Goal: Task Accomplishment & Management: Manage account settings

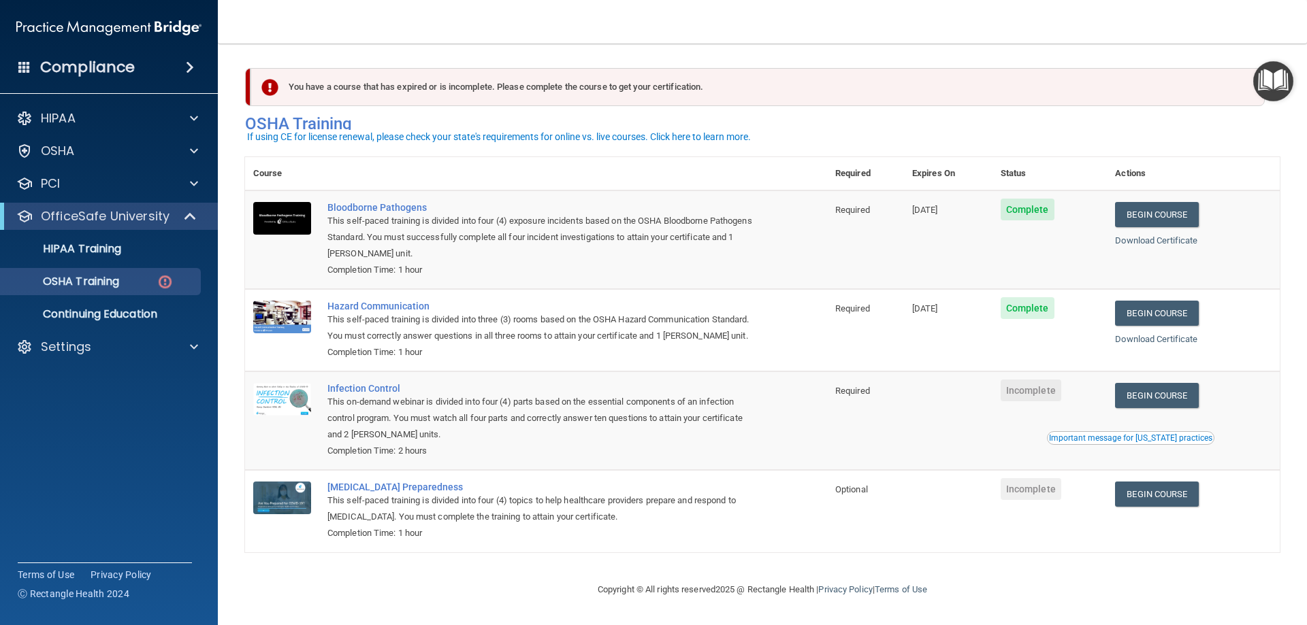
scroll to position [17, 0]
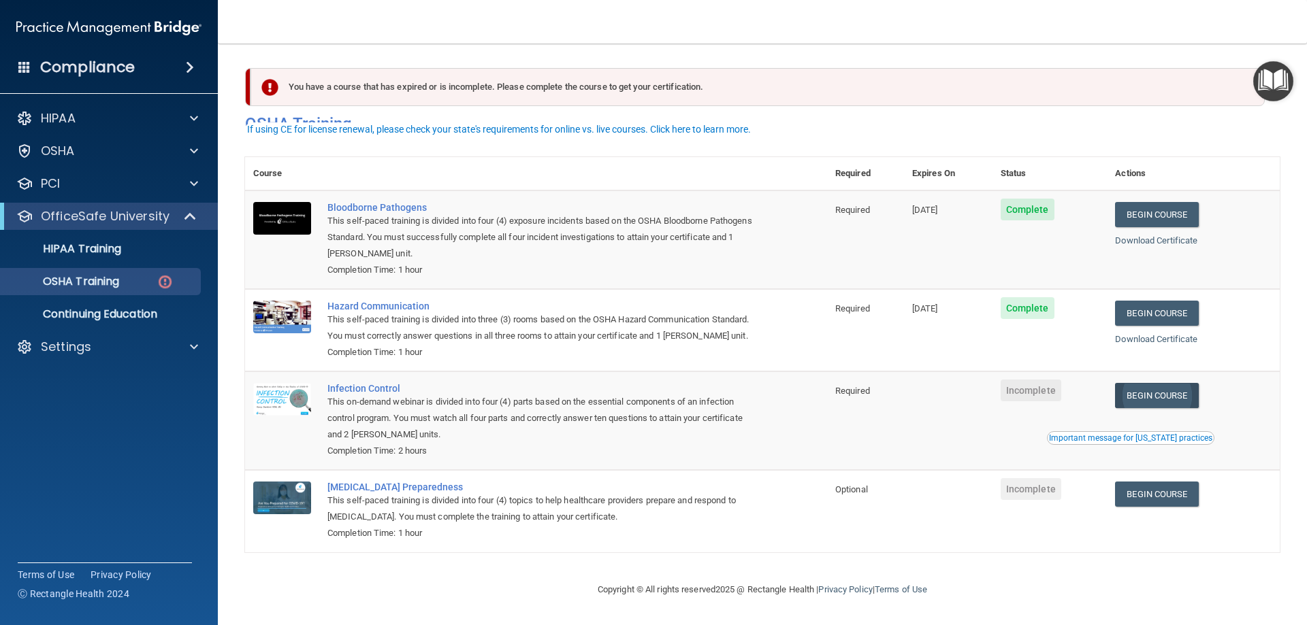
click at [1134, 400] on link "Begin Course" at bounding box center [1156, 395] width 83 height 25
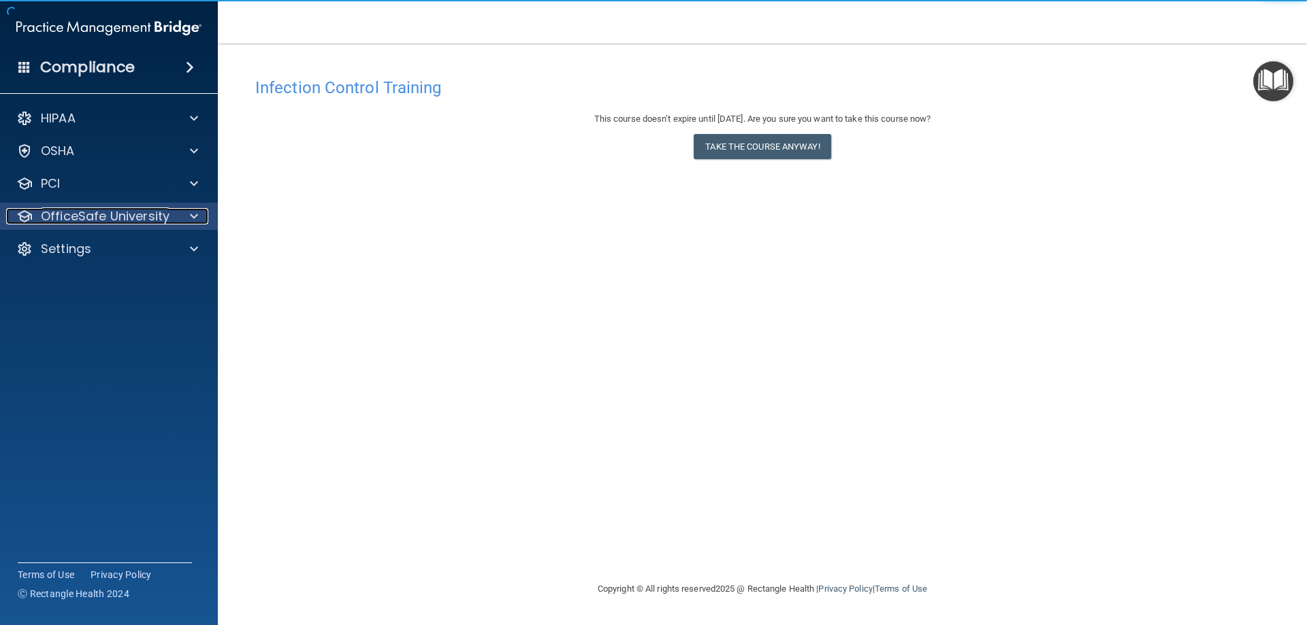
click at [138, 223] on p "OfficeSafe University" at bounding box center [105, 216] width 129 height 16
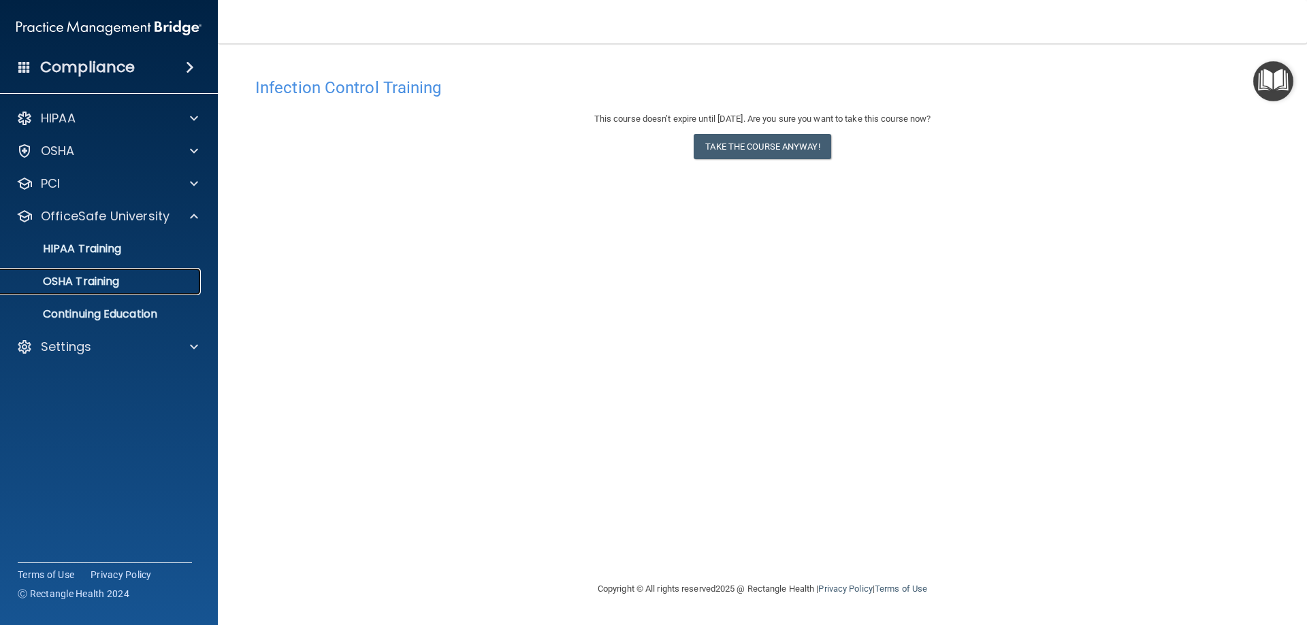
click at [152, 274] on link "OSHA Training" at bounding box center [93, 281] width 214 height 27
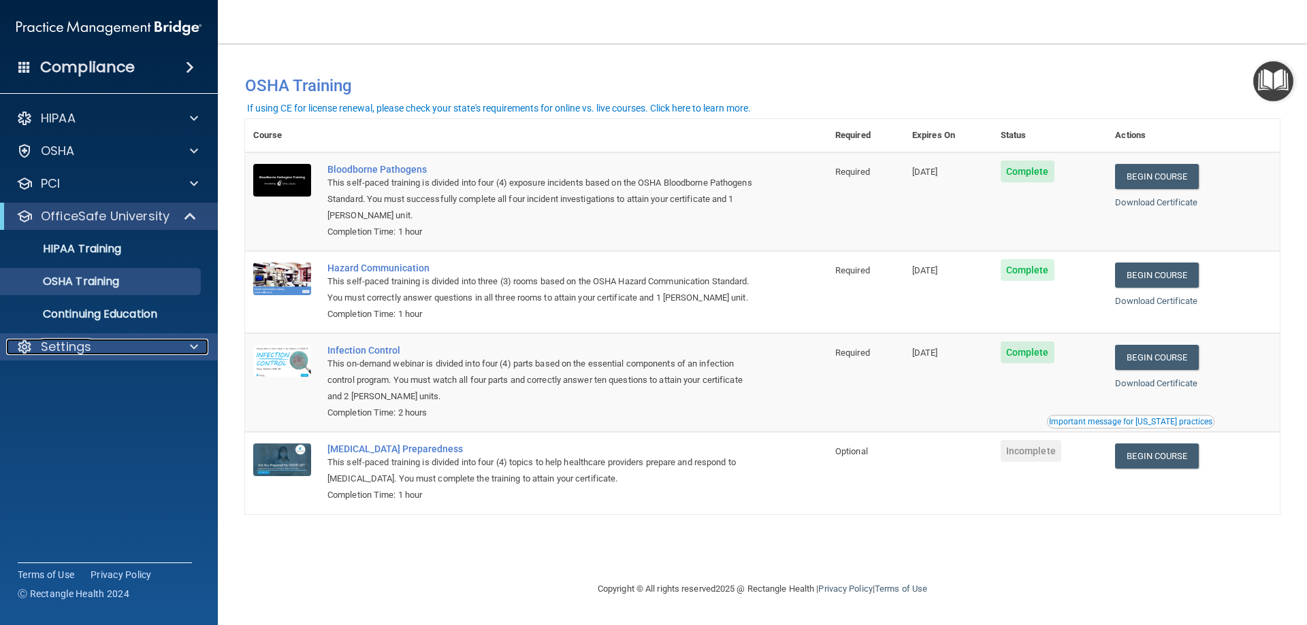
click at [138, 342] on div "Settings" at bounding box center [90, 347] width 169 height 16
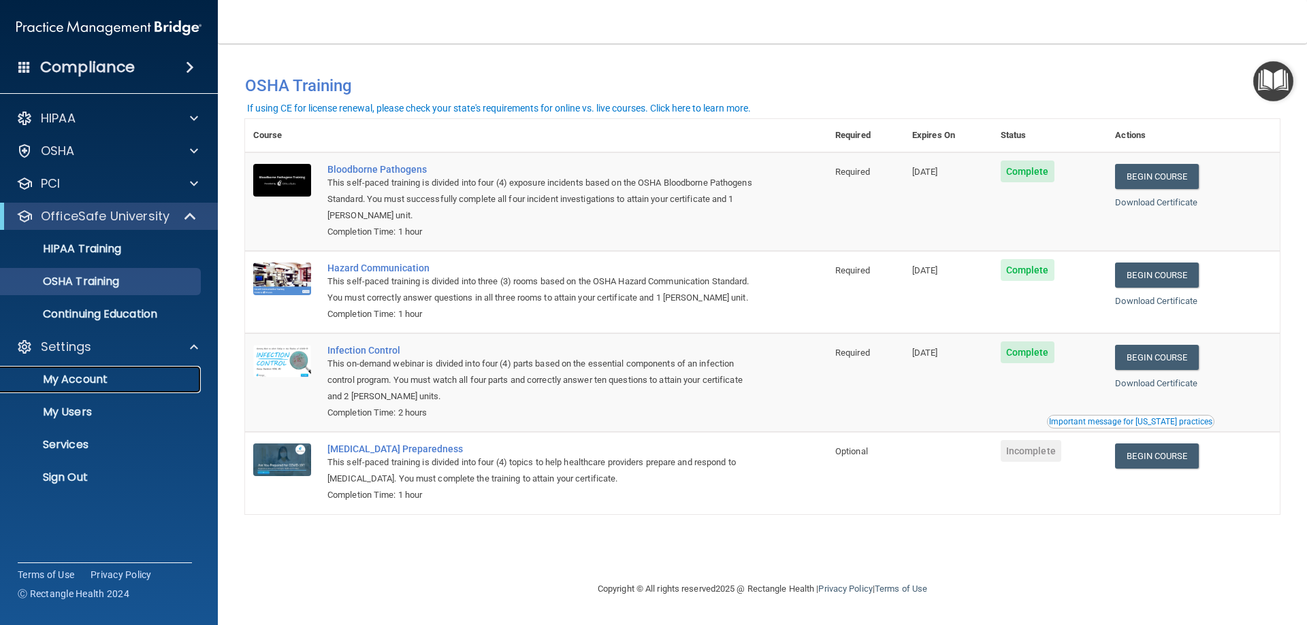
click at [135, 371] on link "My Account" at bounding box center [93, 379] width 214 height 27
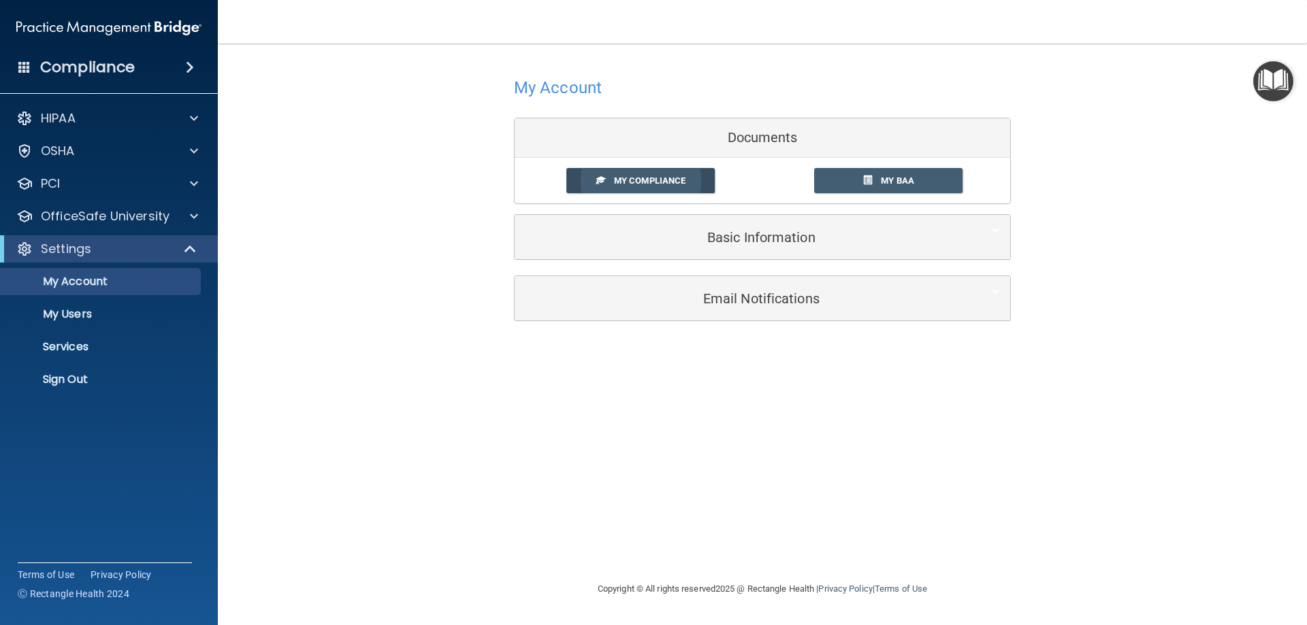
click at [597, 176] on span at bounding box center [600, 180] width 9 height 9
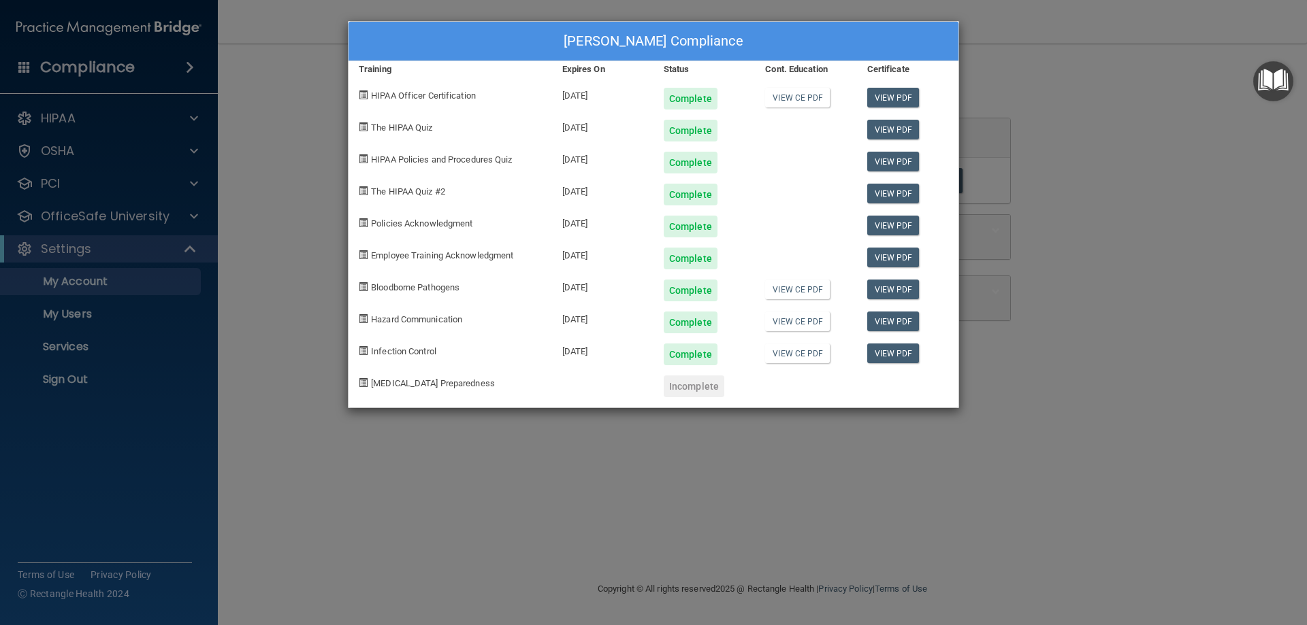
click at [334, 82] on div "[PERSON_NAME] Compliance Training Expires On Status Cont. Education Certificate…" at bounding box center [653, 312] width 1307 height 625
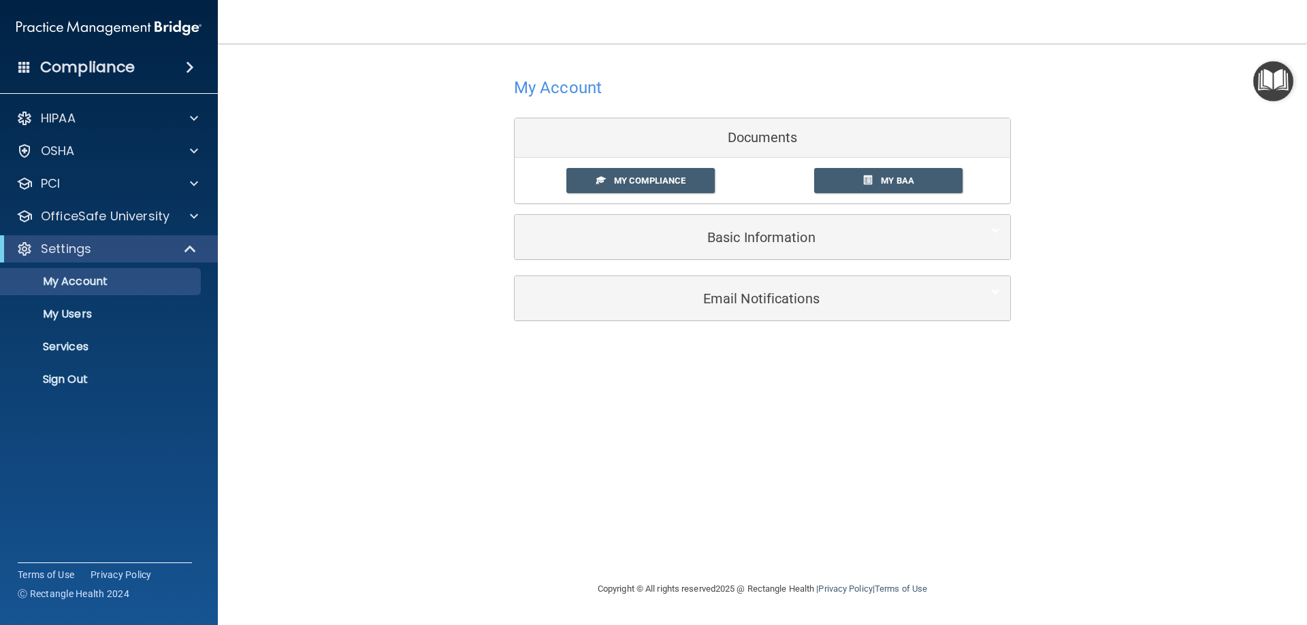
click at [194, 65] on span at bounding box center [190, 67] width 8 height 16
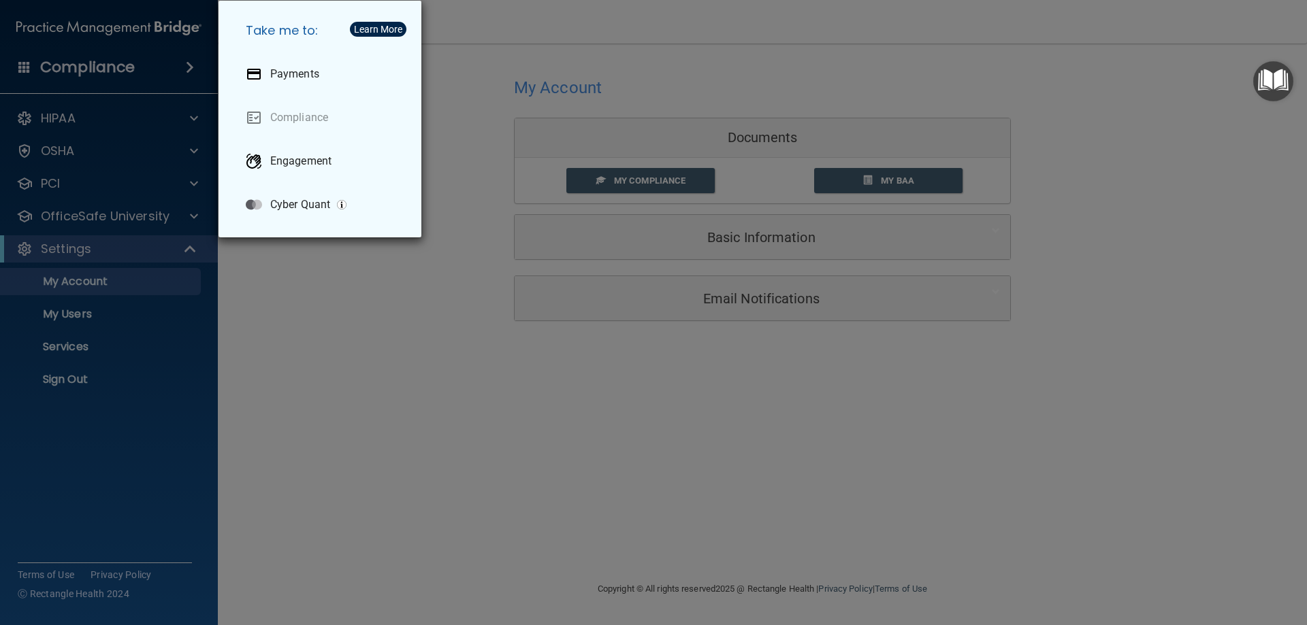
click at [188, 75] on div "Take me to: Payments Compliance Engagement Cyber Quant" at bounding box center [653, 312] width 1307 height 625
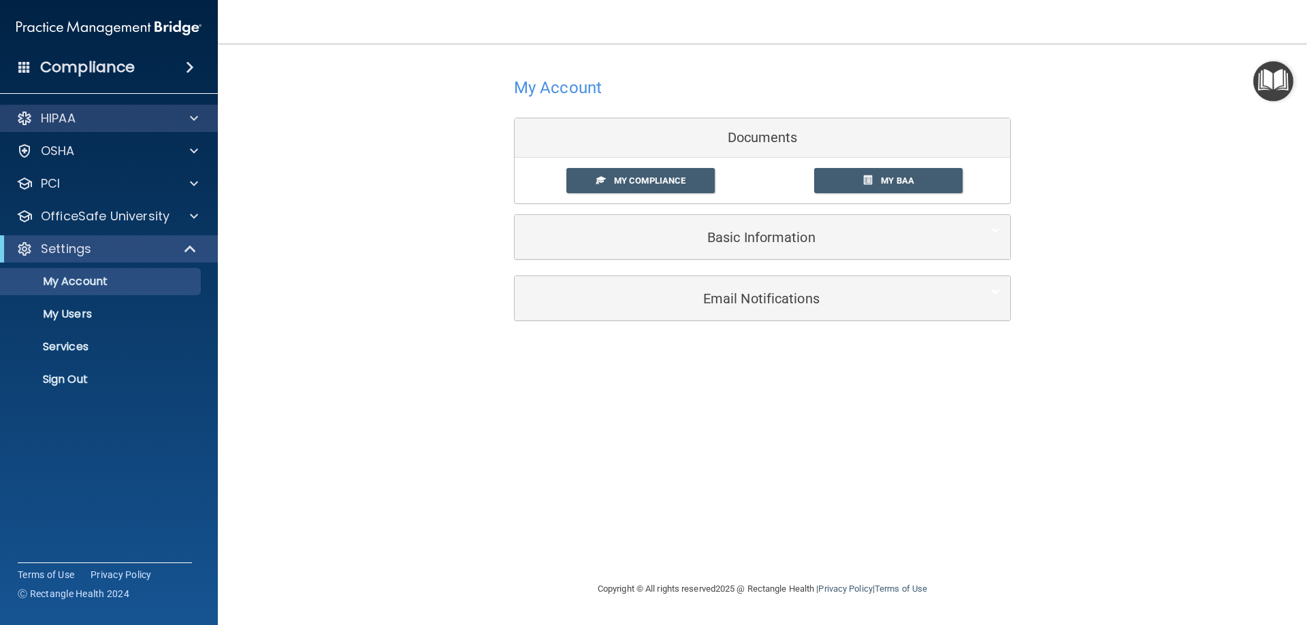
click at [140, 129] on div "HIPAA" at bounding box center [109, 118] width 218 height 27
click at [116, 311] on p "My Users" at bounding box center [102, 315] width 186 height 14
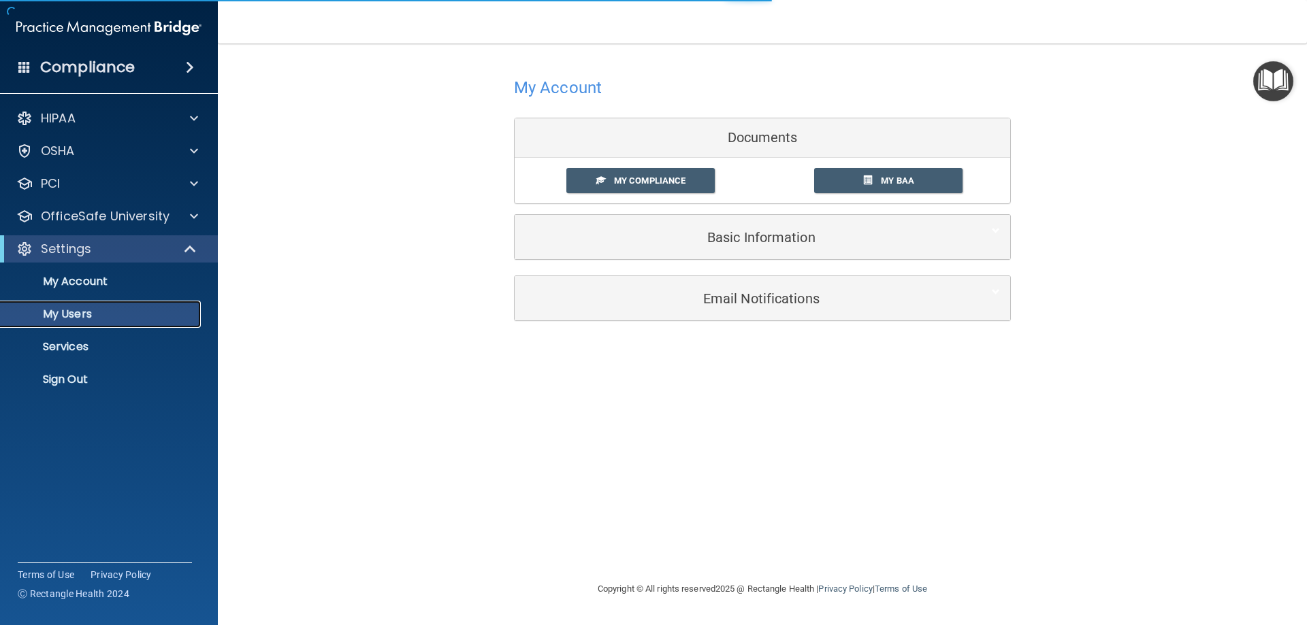
select select "20"
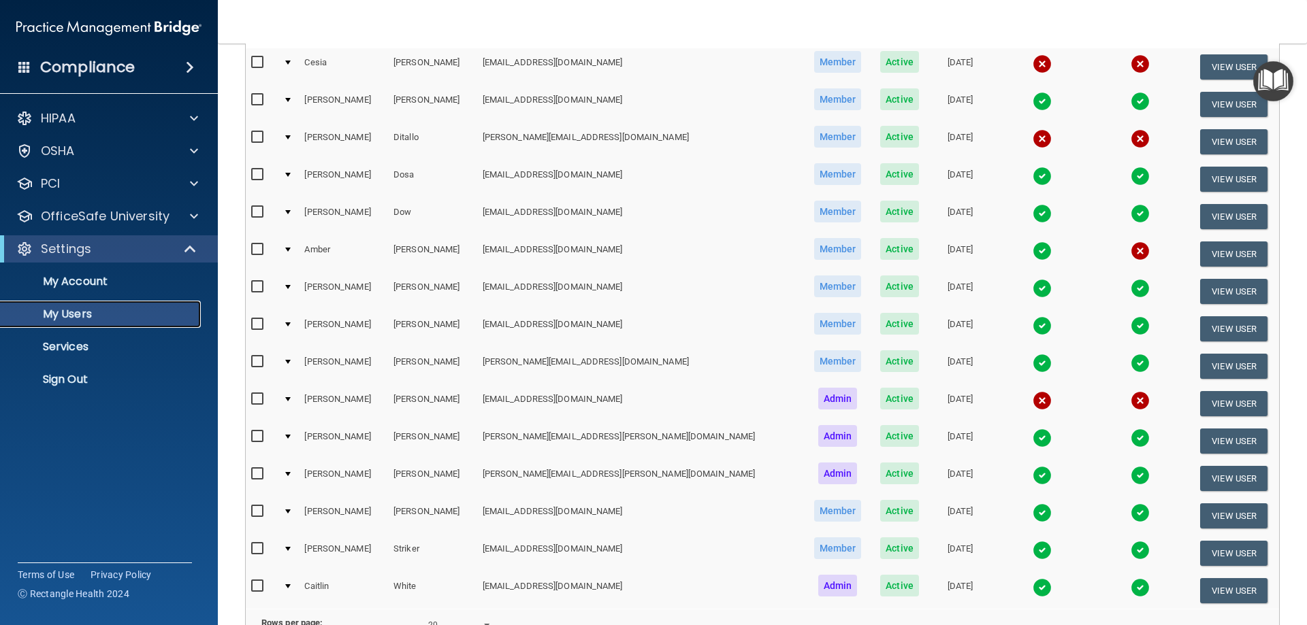
scroll to position [136, 0]
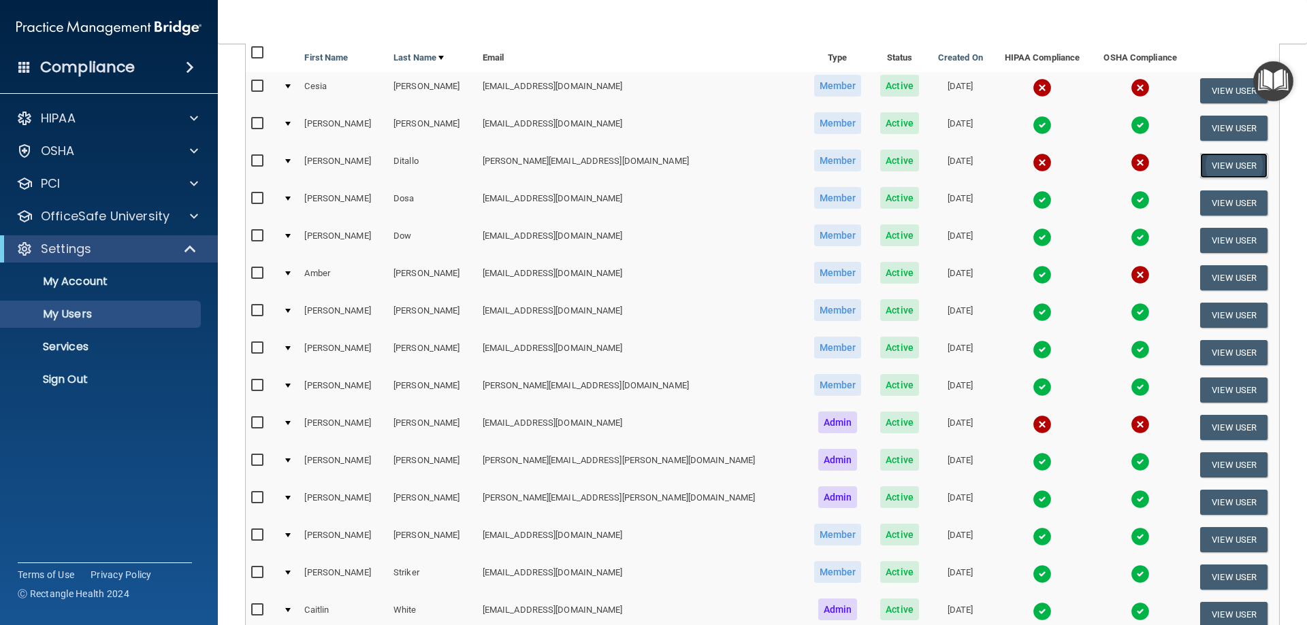
click at [1226, 171] on button "View User" at bounding box center [1233, 165] width 67 height 25
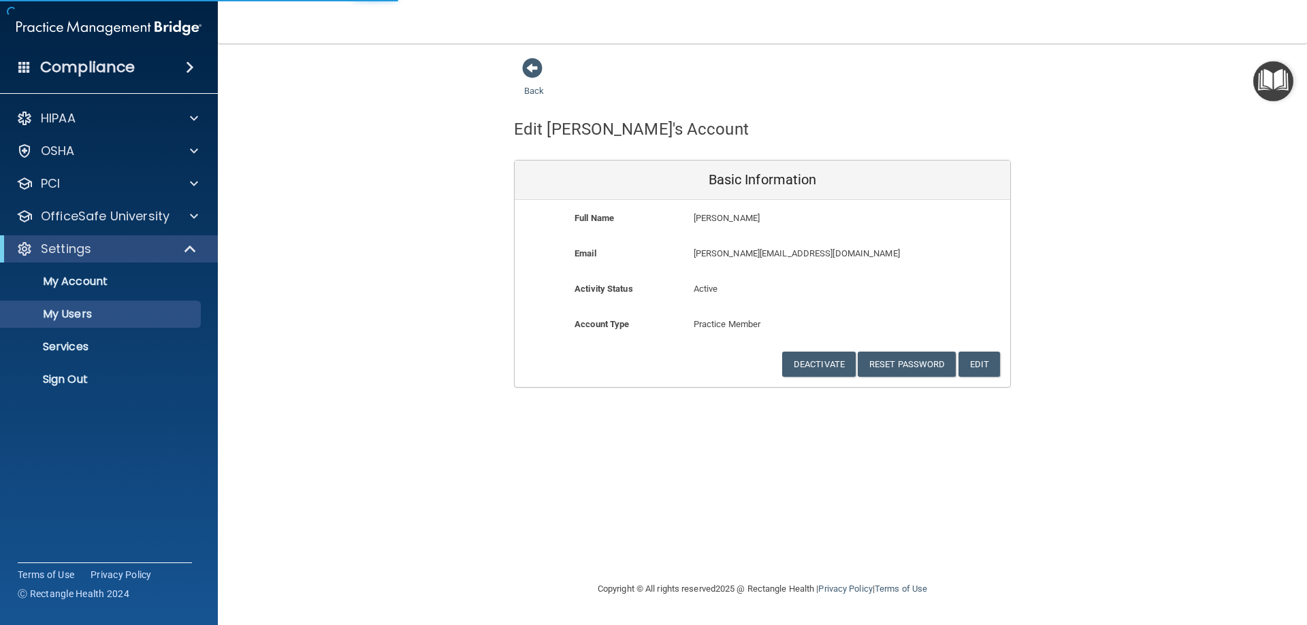
select select "20"
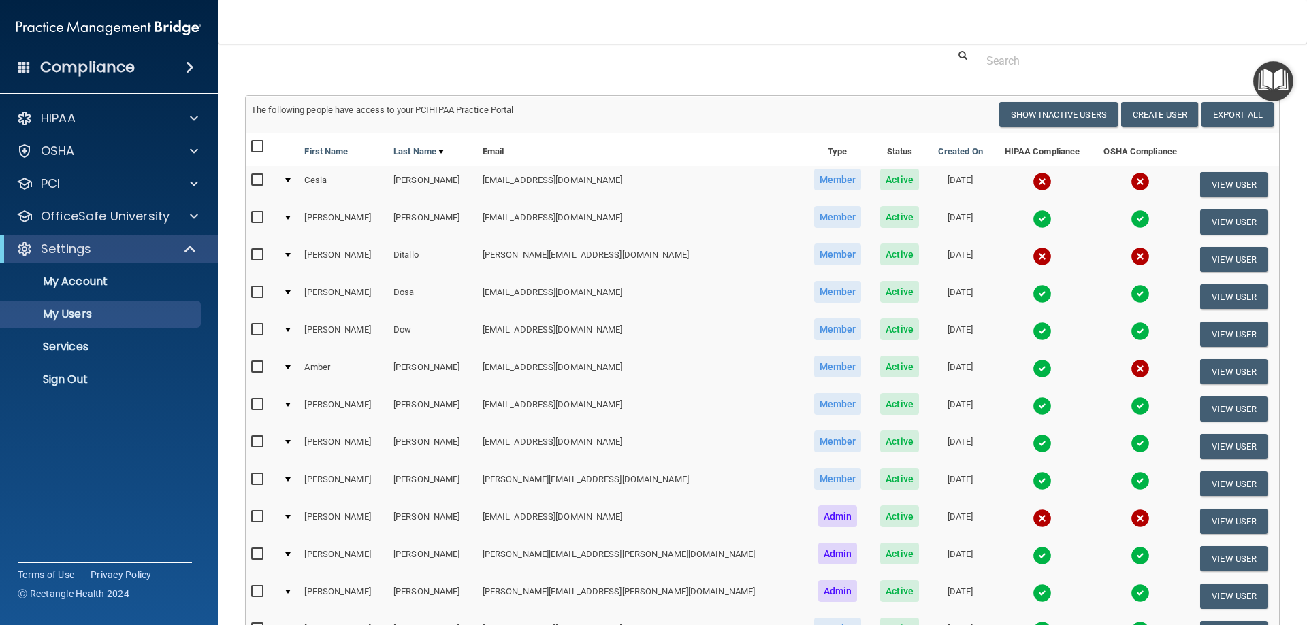
scroll to position [42, 0]
click at [1032, 252] on img at bounding box center [1041, 257] width 19 height 19
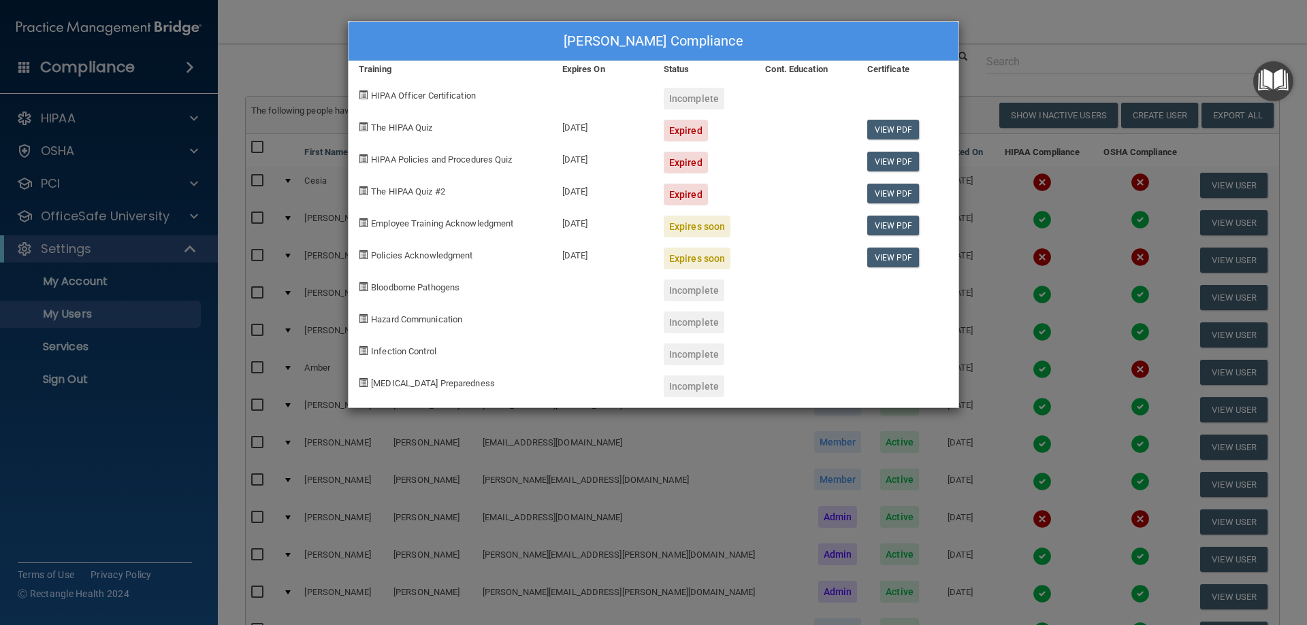
click at [1041, 19] on div "[PERSON_NAME] Compliance Training Expires On Status Cont. Education Certificate…" at bounding box center [653, 312] width 1307 height 625
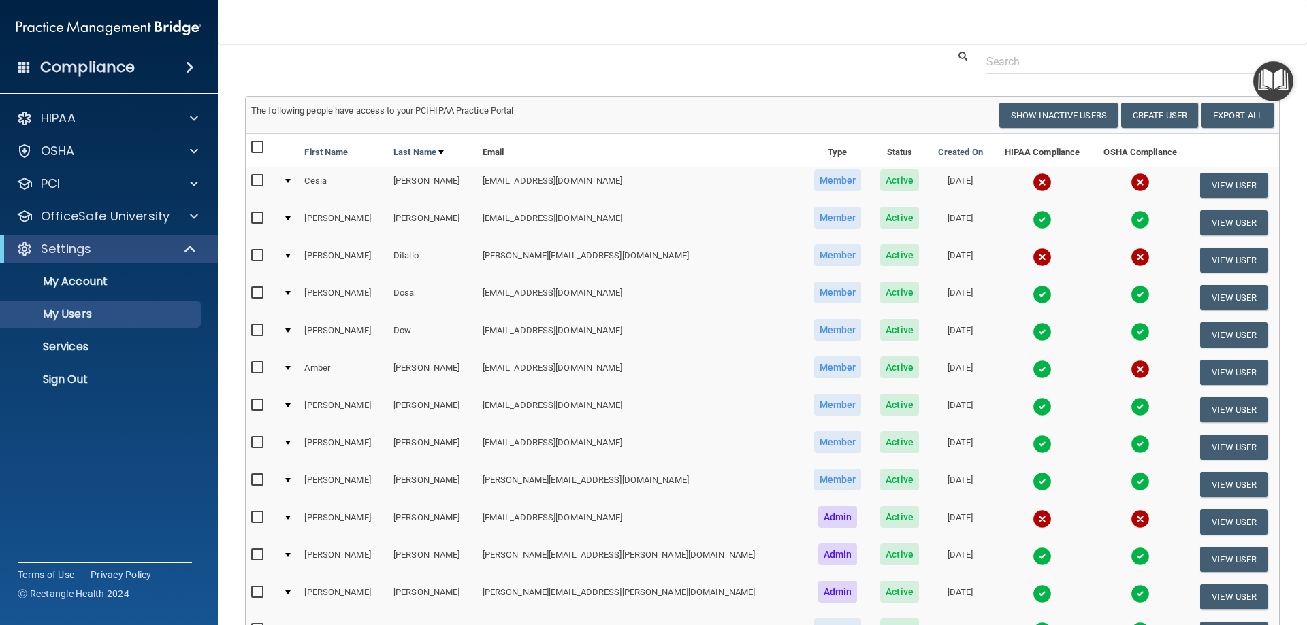
click at [1130, 255] on img at bounding box center [1139, 257] width 19 height 19
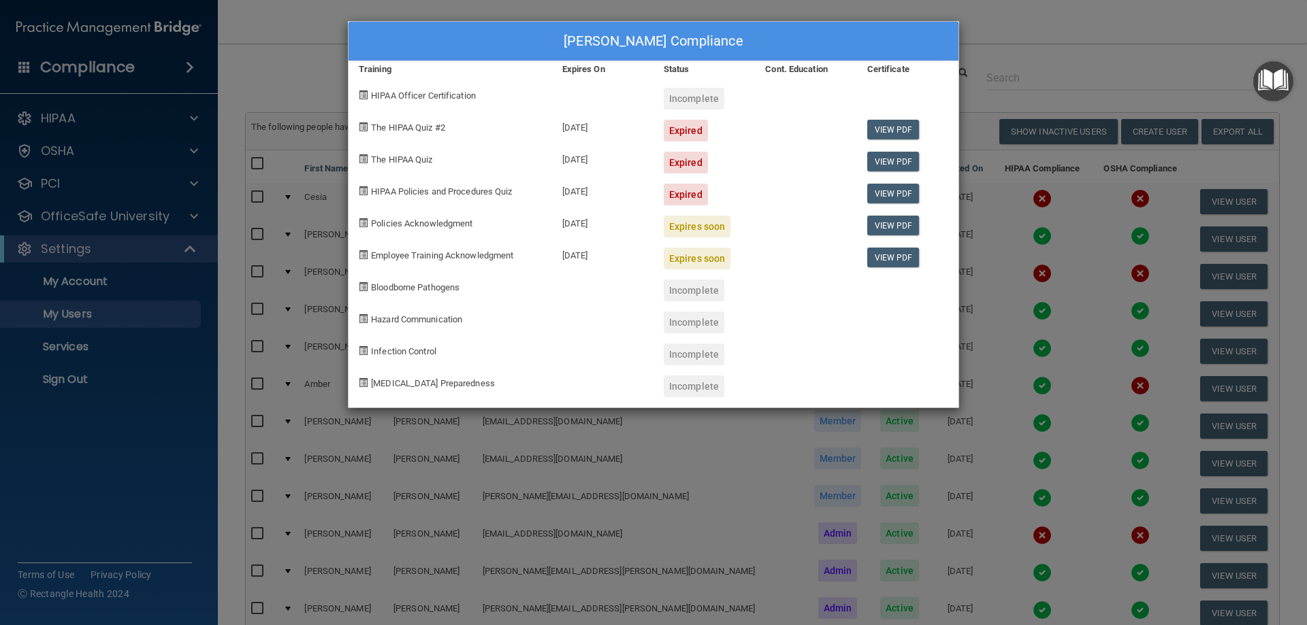
click at [1130, 65] on div "[PERSON_NAME] Compliance Training Expires On Status Cont. Education Certificate…" at bounding box center [653, 312] width 1307 height 625
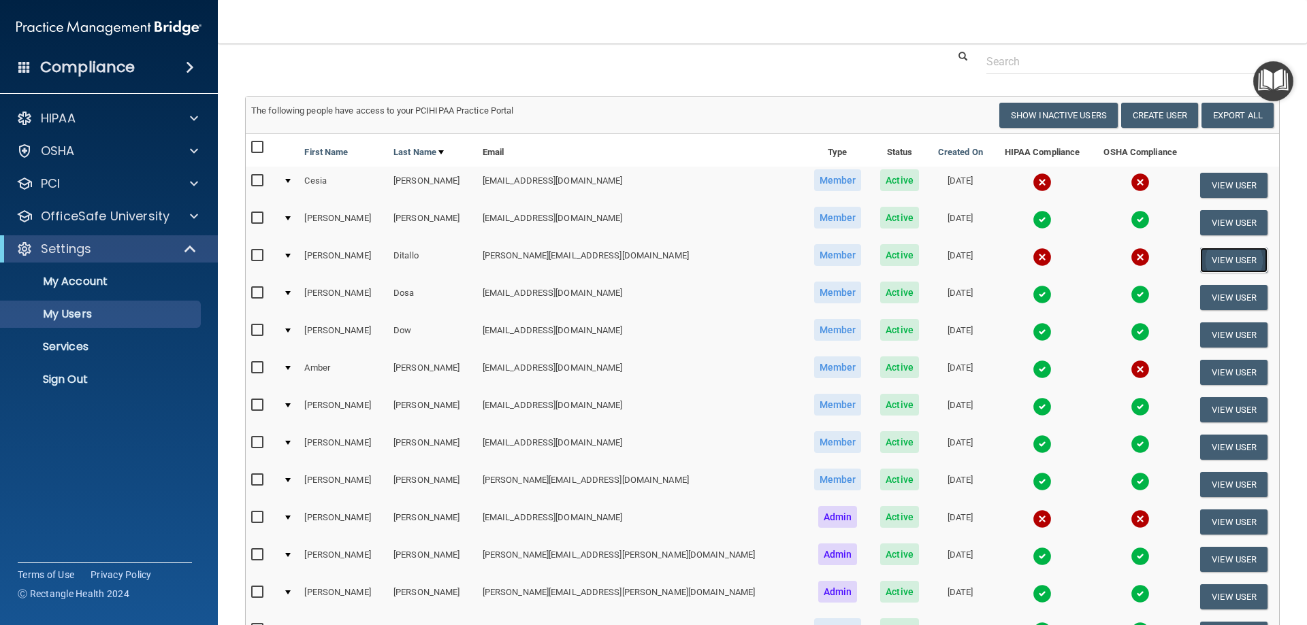
click at [1215, 264] on button "View User" at bounding box center [1233, 260] width 67 height 25
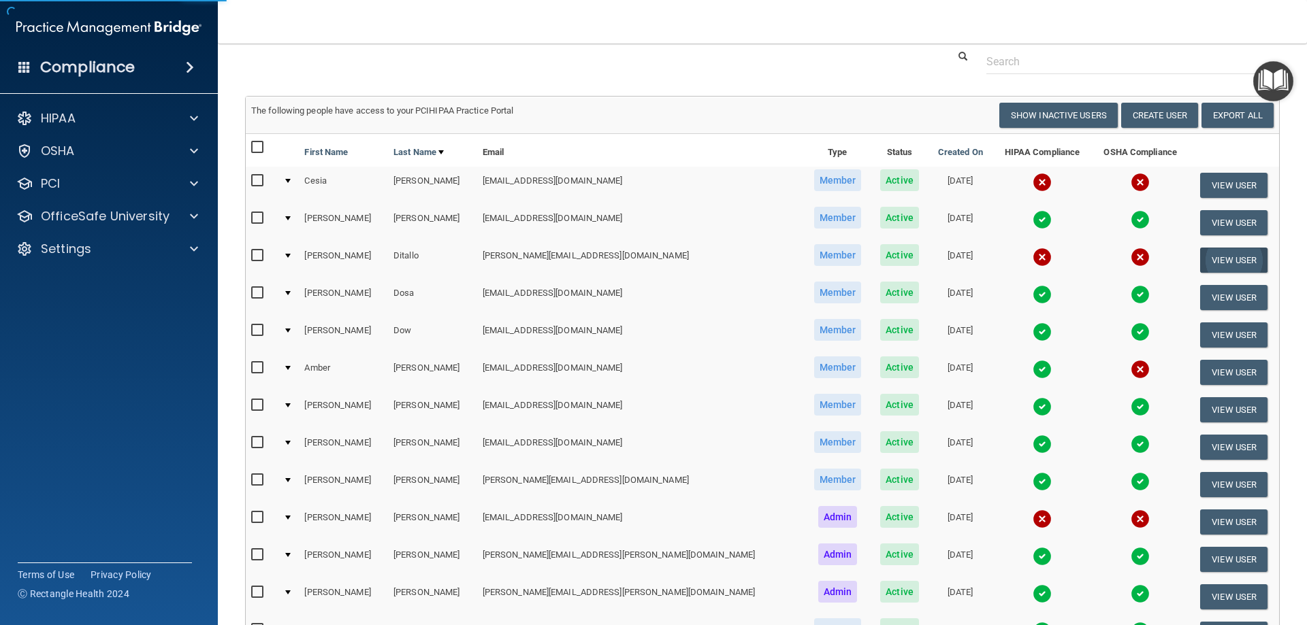
select select "practice_member"
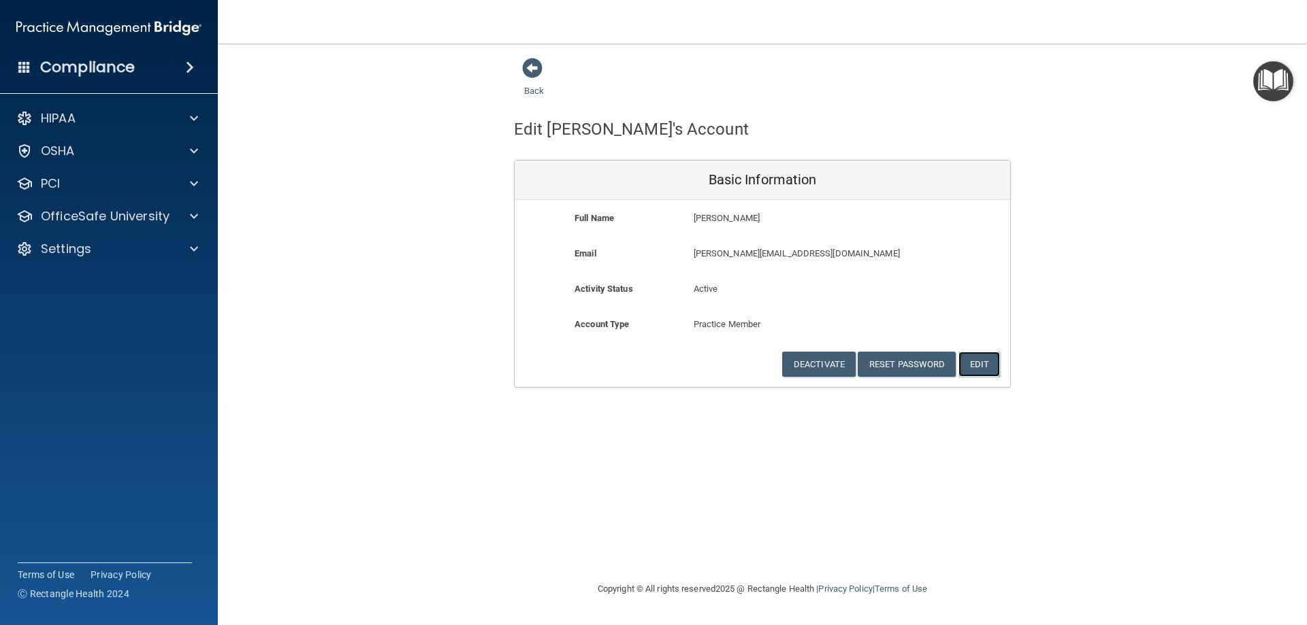
click at [975, 361] on button "Edit" at bounding box center [979, 364] width 42 height 25
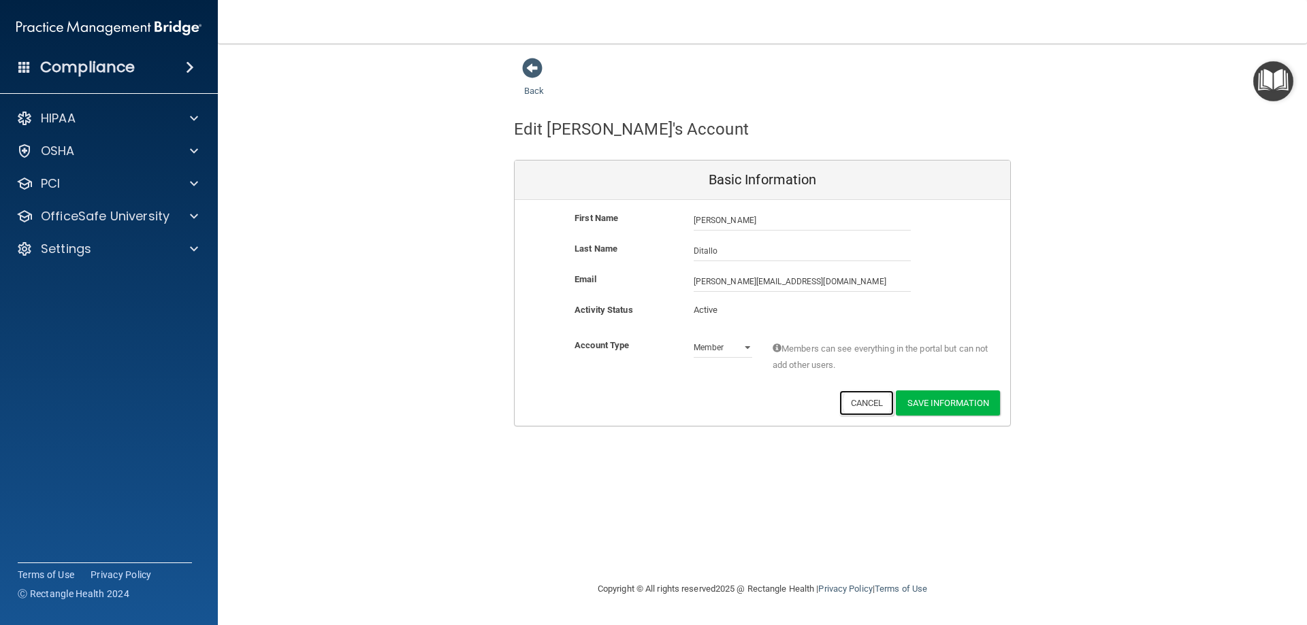
click at [858, 395] on button "Cancel" at bounding box center [866, 403] width 55 height 25
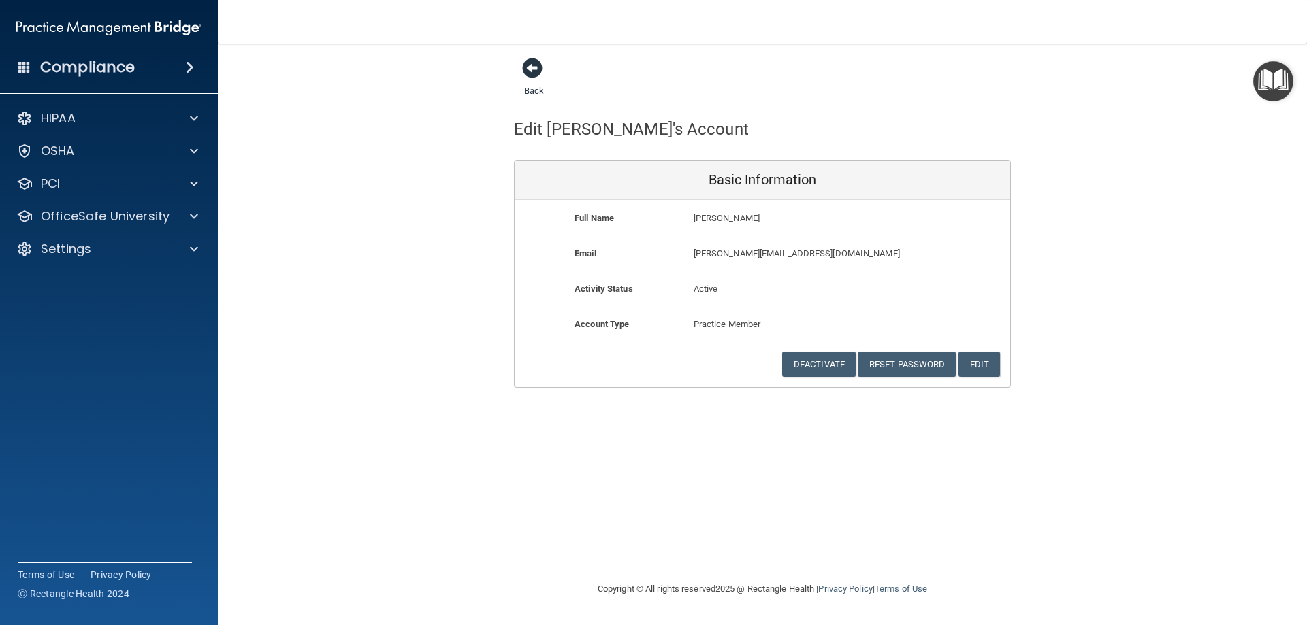
click at [525, 68] on span at bounding box center [532, 68] width 20 height 20
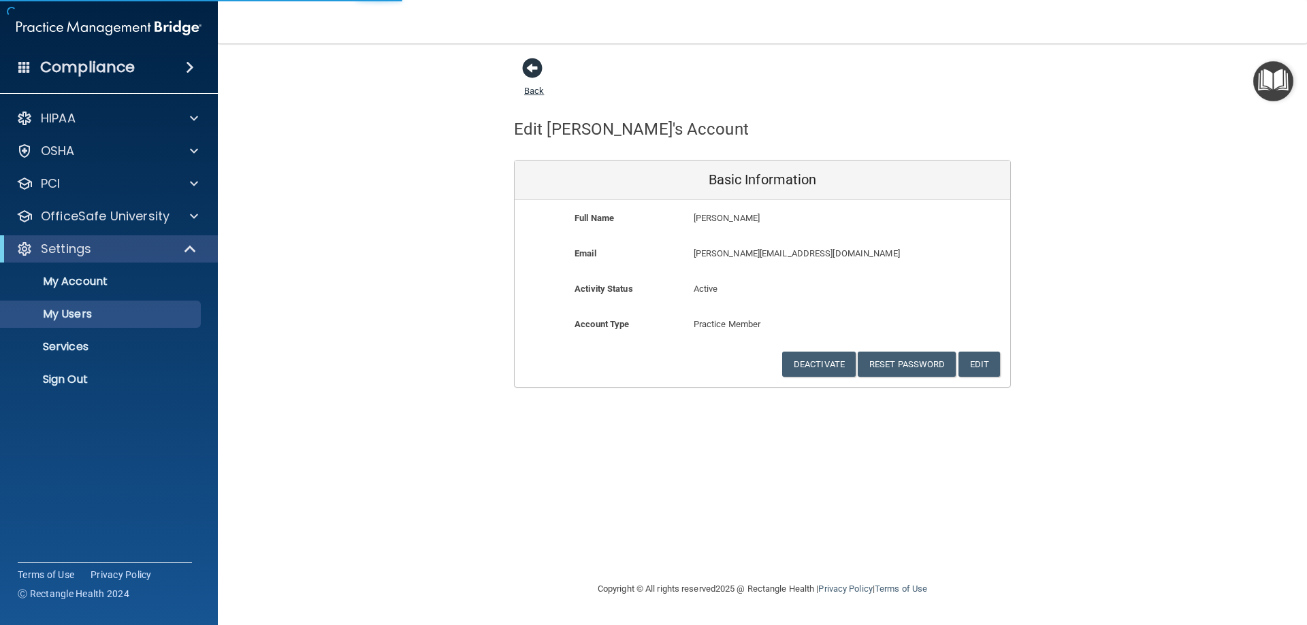
select select "20"
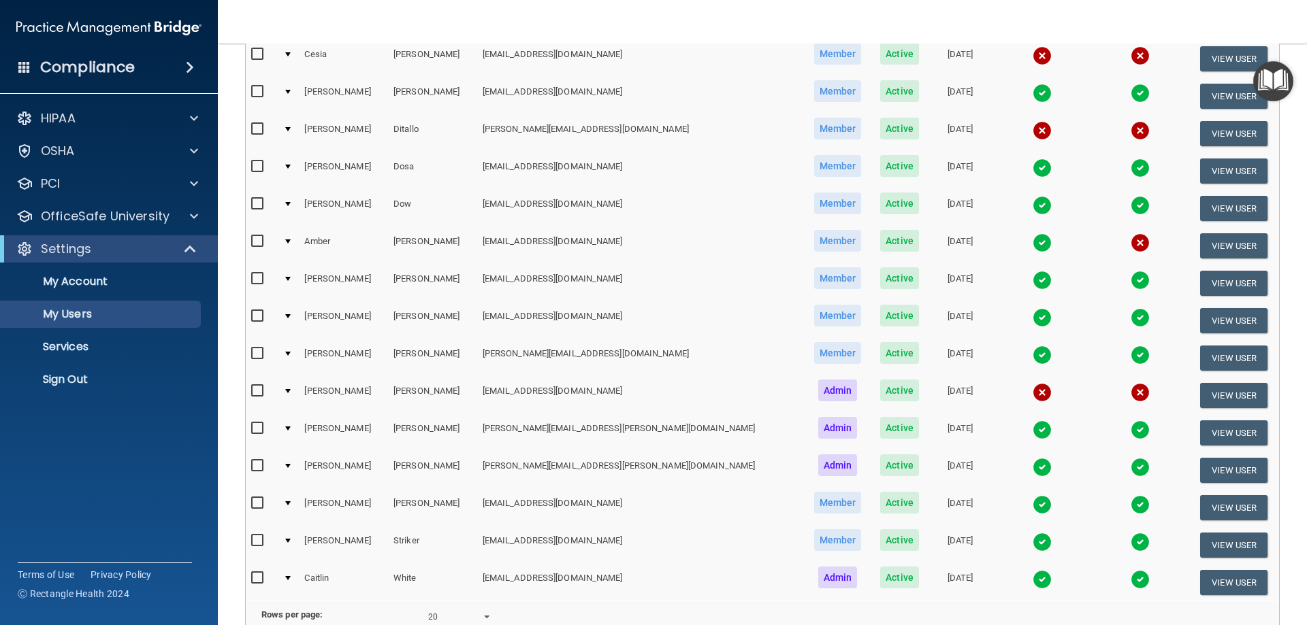
scroll to position [204, 0]
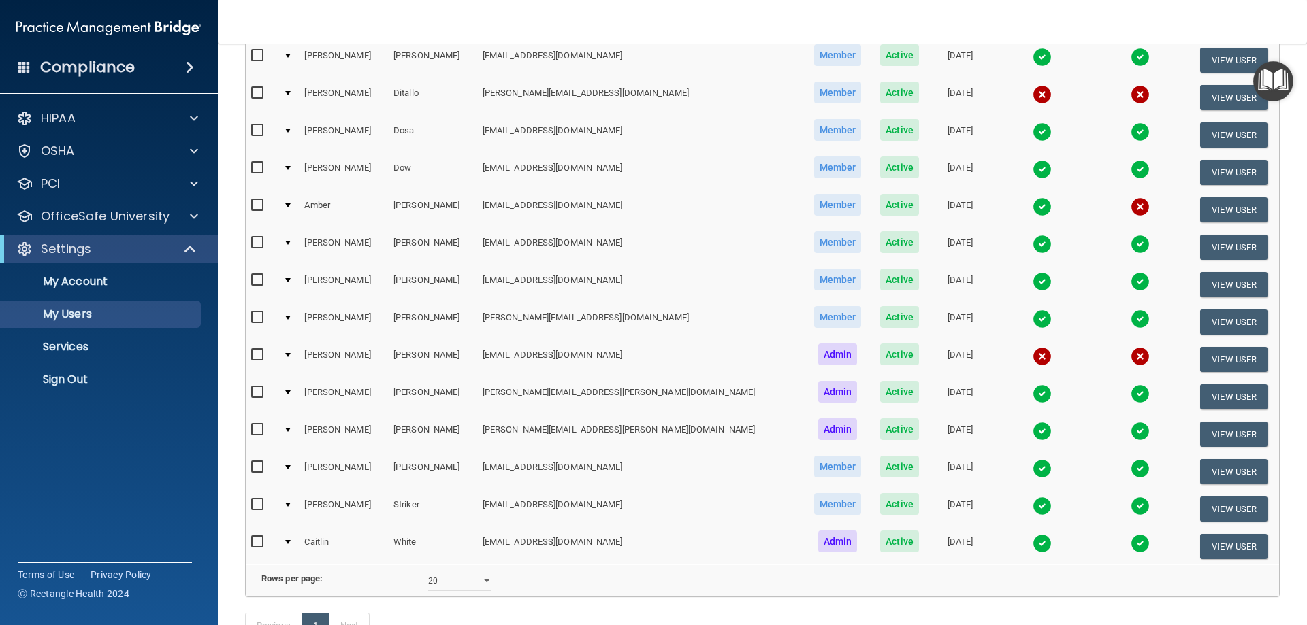
click at [1032, 356] on img at bounding box center [1041, 356] width 19 height 19
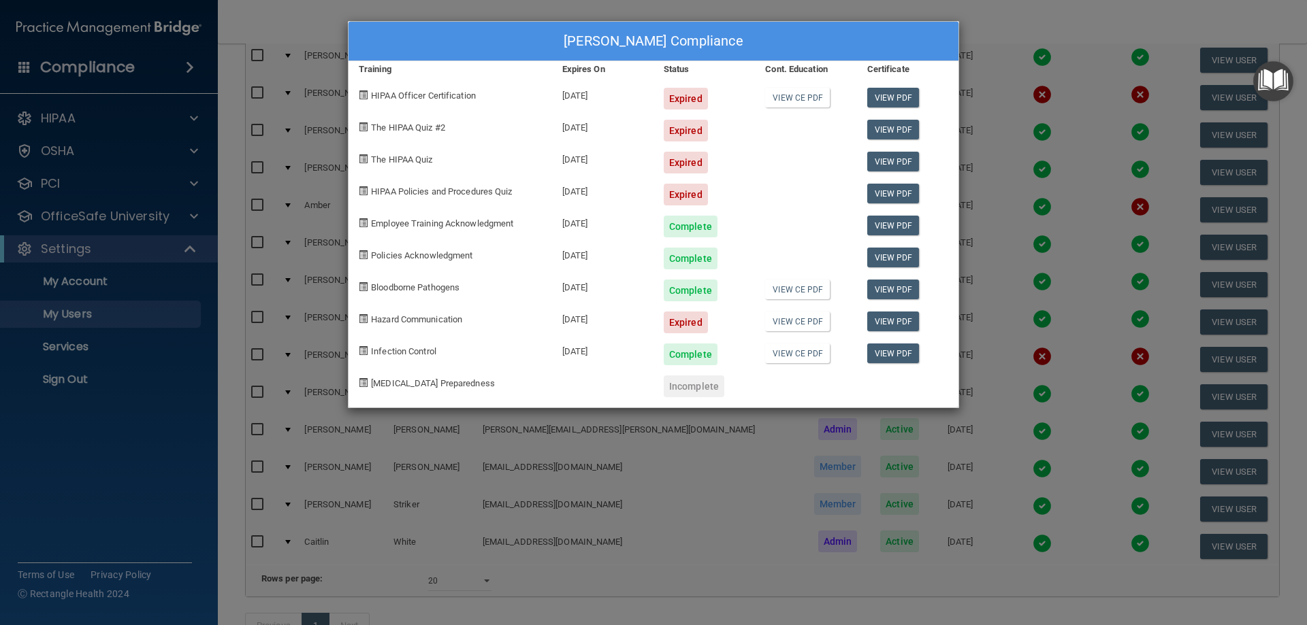
click at [1019, 35] on div "[PERSON_NAME] Compliance Training Expires On Status Cont. Education Certificate…" at bounding box center [653, 312] width 1307 height 625
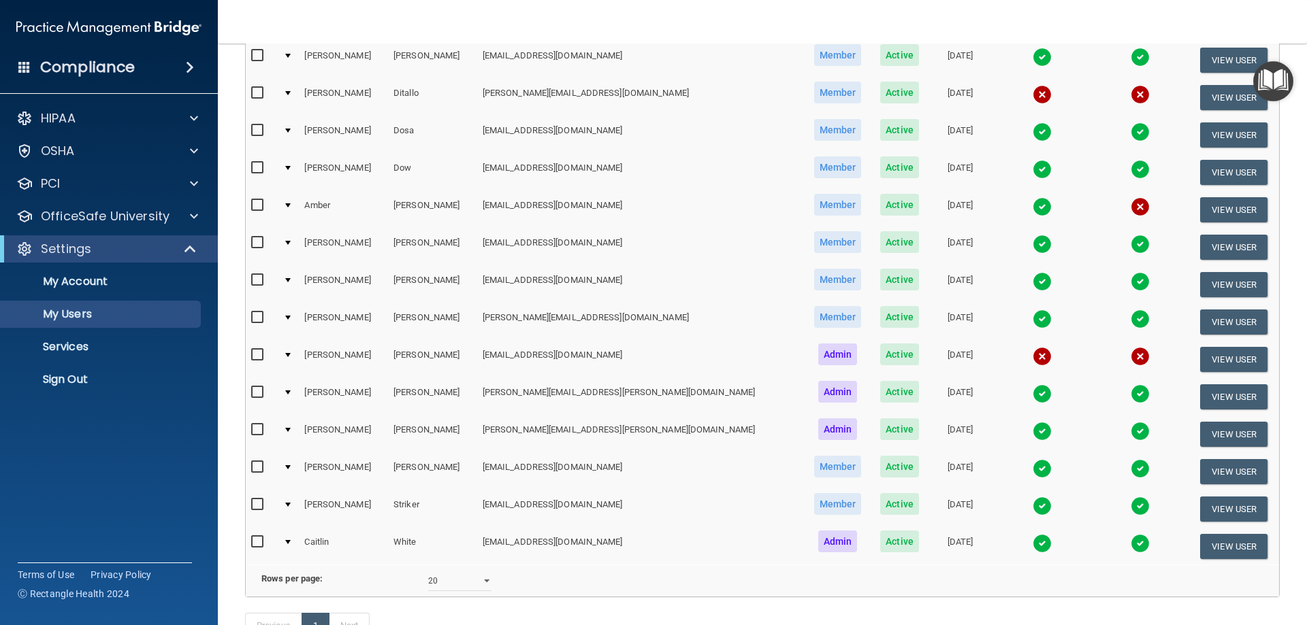
click at [1032, 396] on img at bounding box center [1041, 394] width 19 height 19
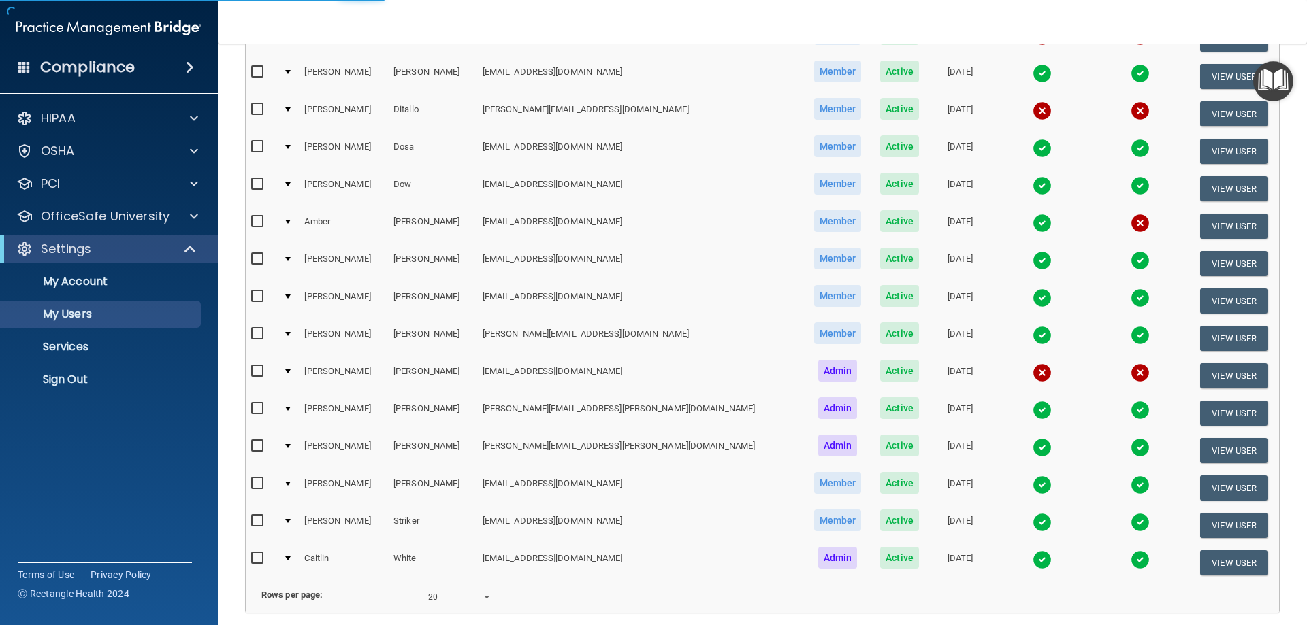
click at [1032, 410] on img at bounding box center [1041, 410] width 19 height 19
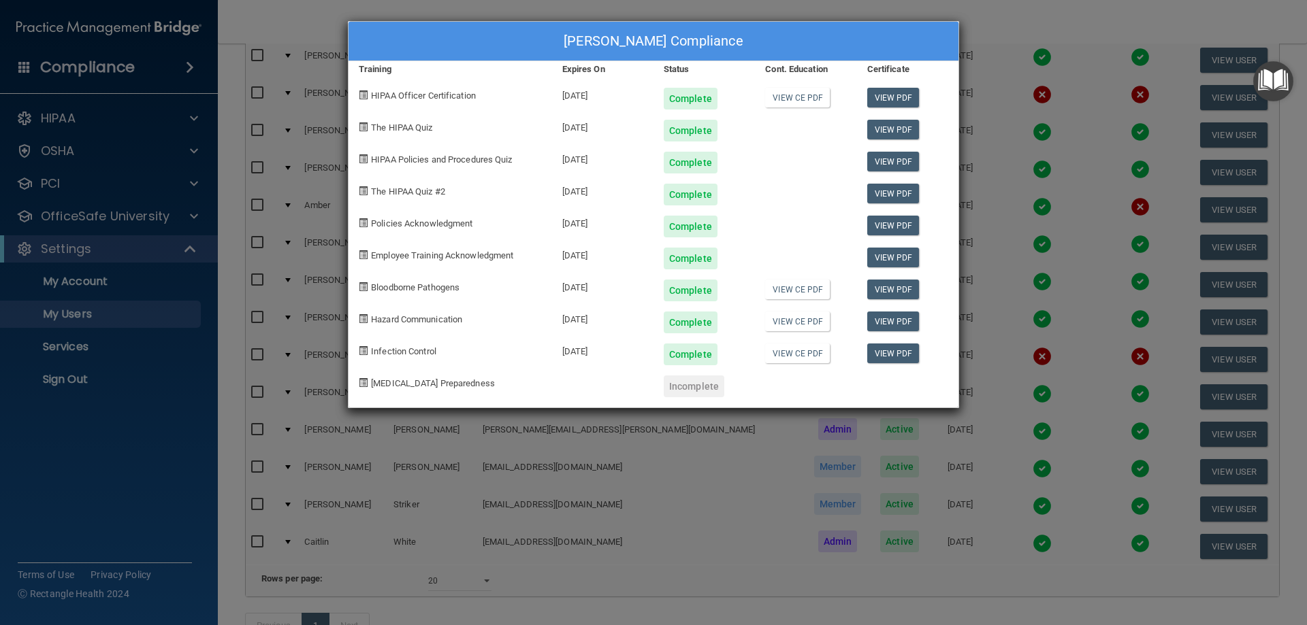
click at [1026, 20] on div "[PERSON_NAME] Compliance Training Expires On Status Cont. Education Certificate…" at bounding box center [653, 312] width 1307 height 625
click at [1019, 21] on div "[PERSON_NAME] Compliance Training Expires On Status Cont. Education Certificate…" at bounding box center [653, 312] width 1307 height 625
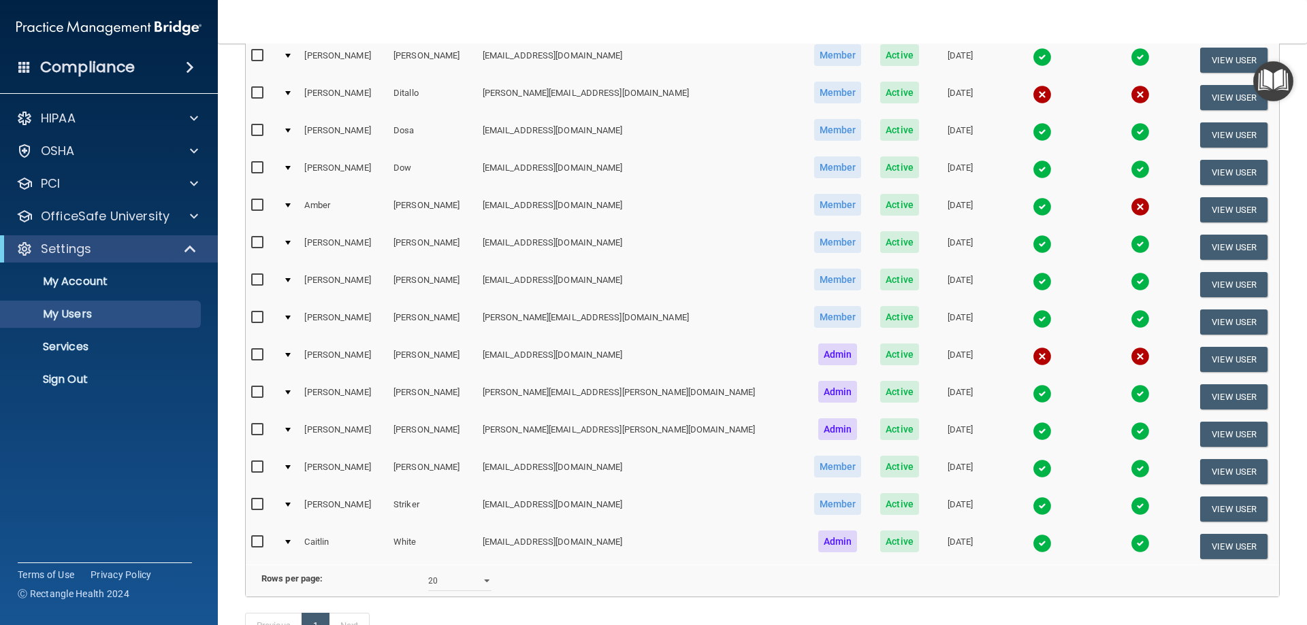
scroll to position [0, 0]
